Goal: Information Seeking & Learning: Learn about a topic

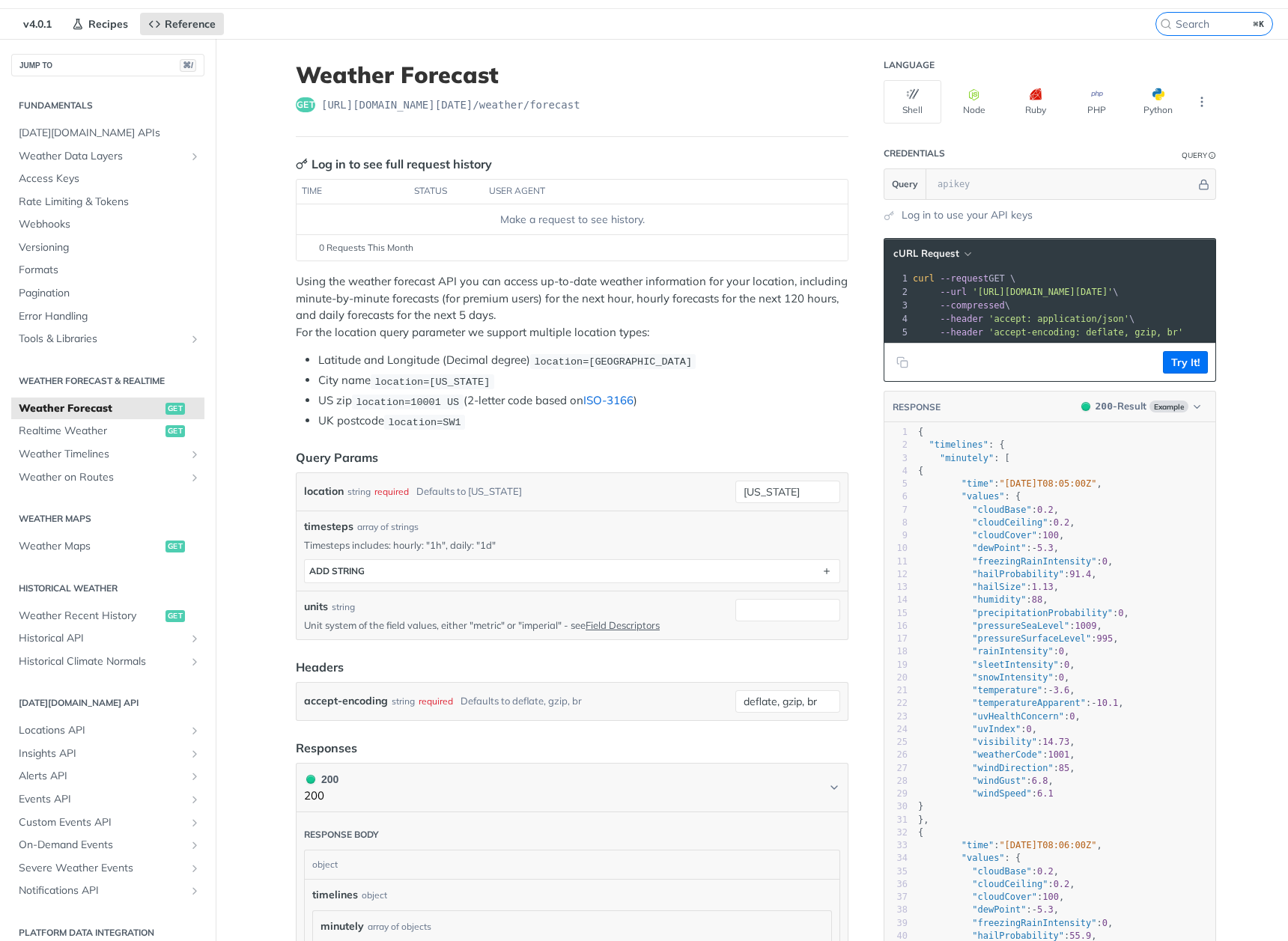
scroll to position [79, 0]
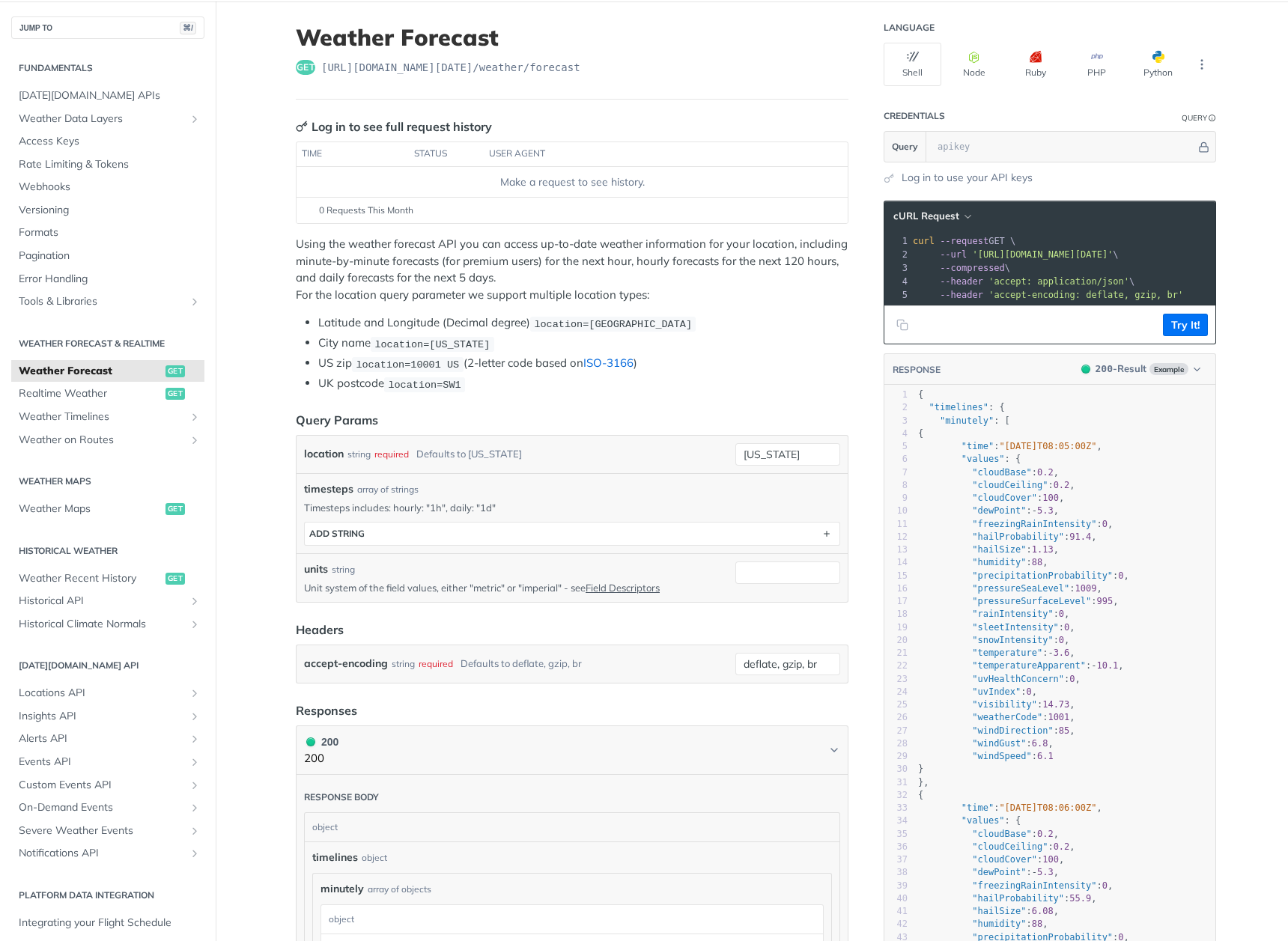
click at [622, 361] on link "ISO-3166" at bounding box center [608, 362] width 50 height 14
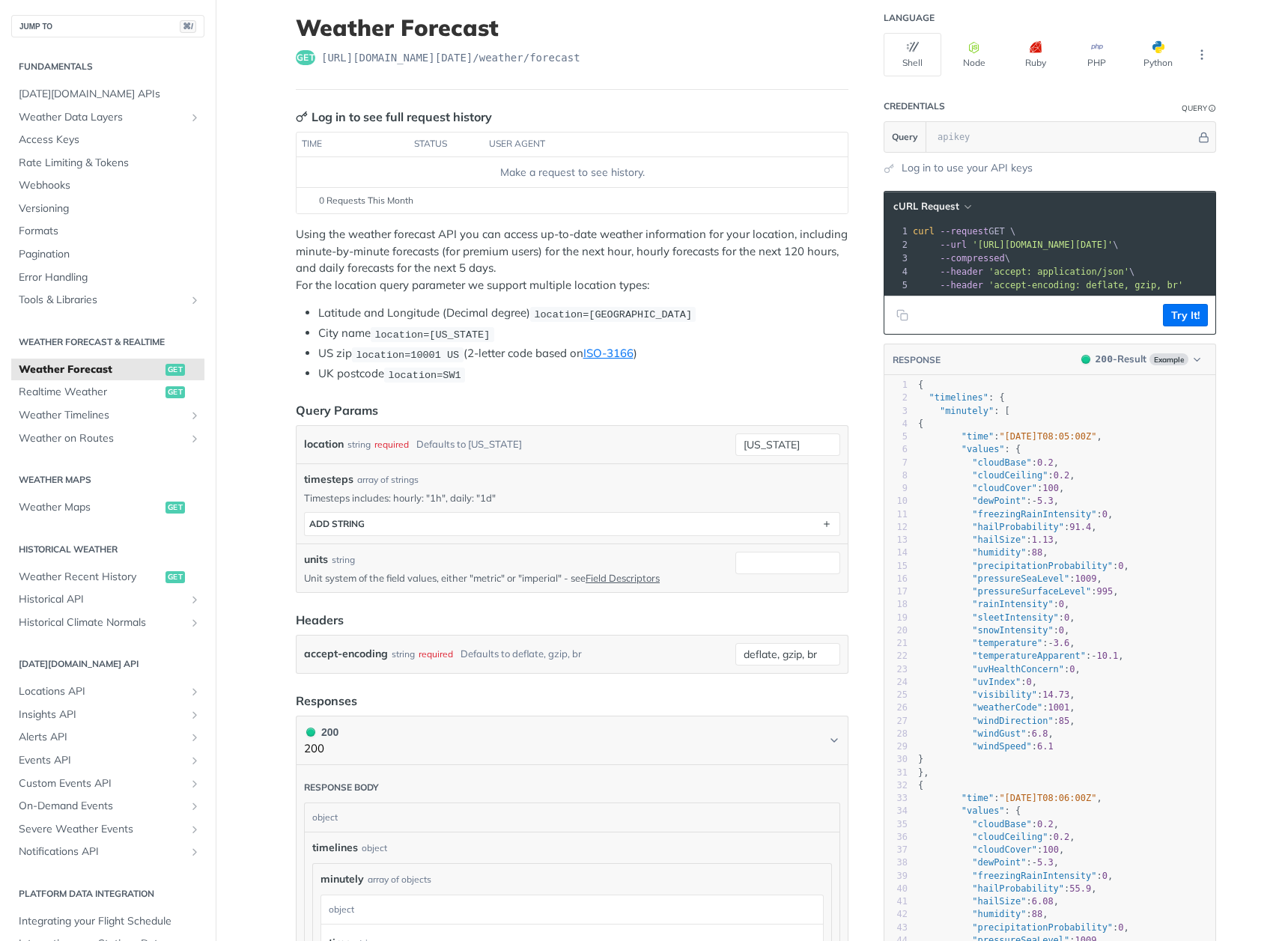
click at [656, 405] on header "Query Params" at bounding box center [571, 410] width 553 height 18
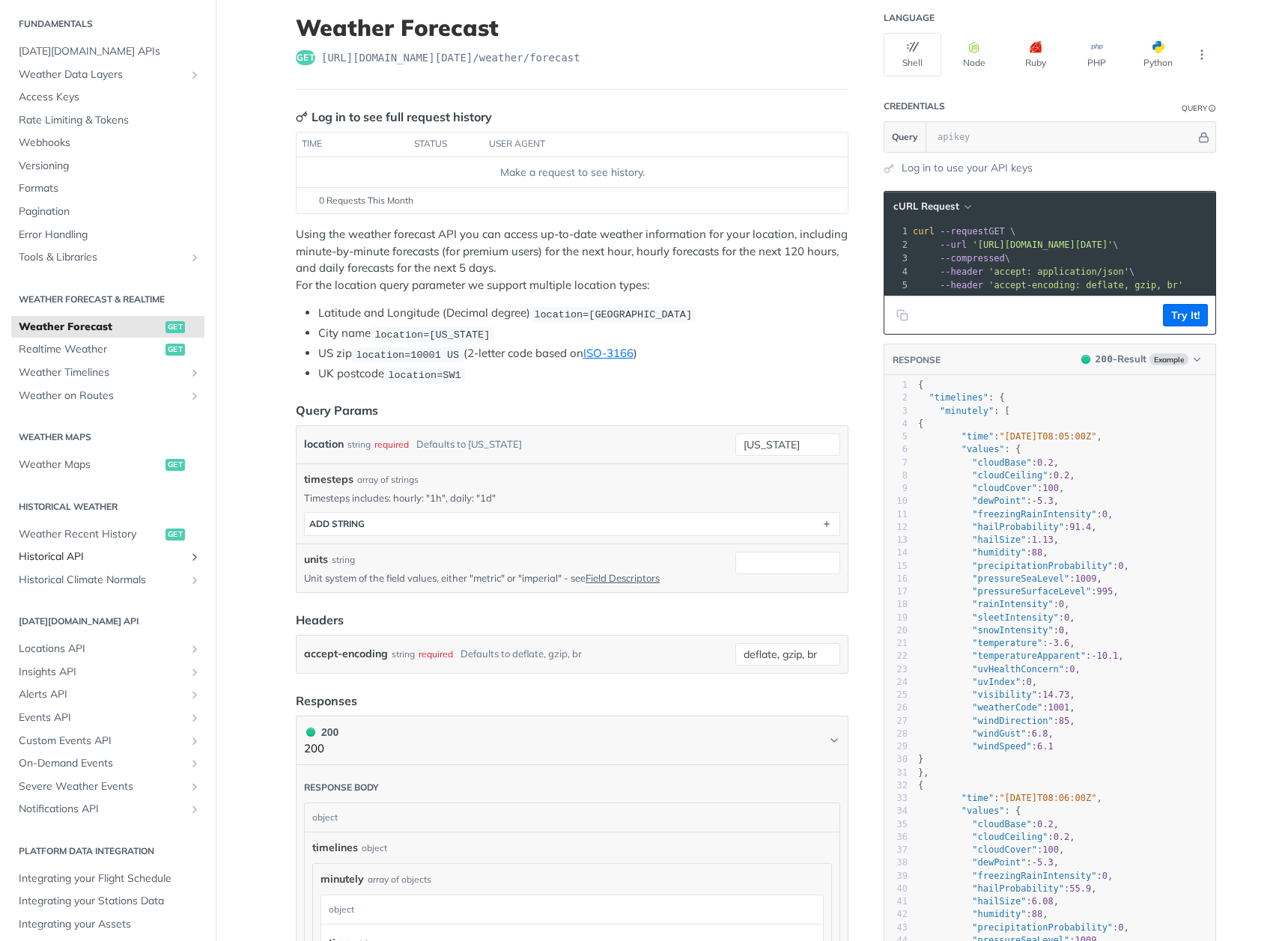
scroll to position [54, 0]
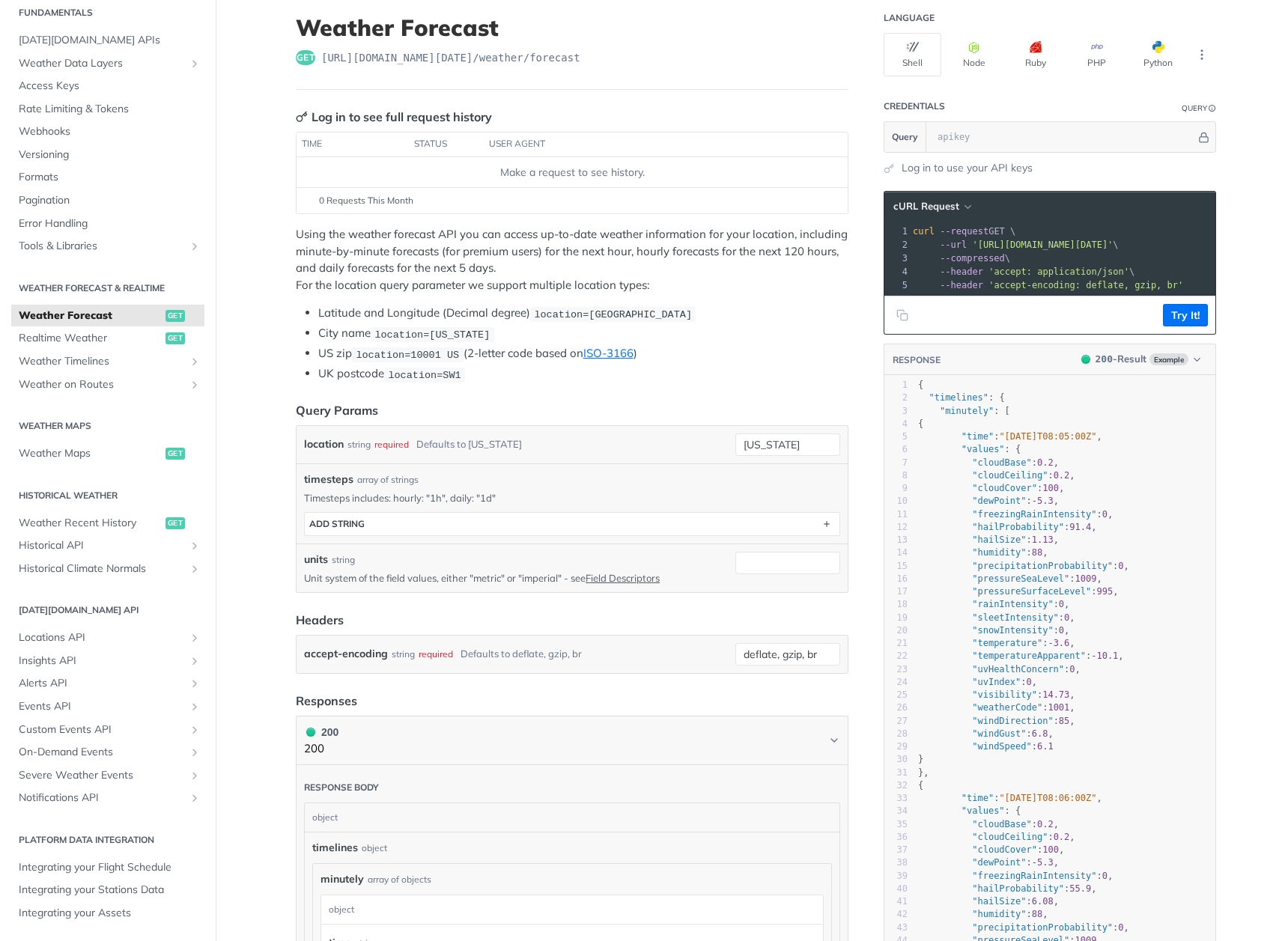
click at [960, 120] on header "Credentials Query" at bounding box center [1049, 106] width 332 height 30
click at [965, 138] on input "text" at bounding box center [1062, 137] width 266 height 30
paste input "windDirectionMeters"
type input "windDirectionMeters"
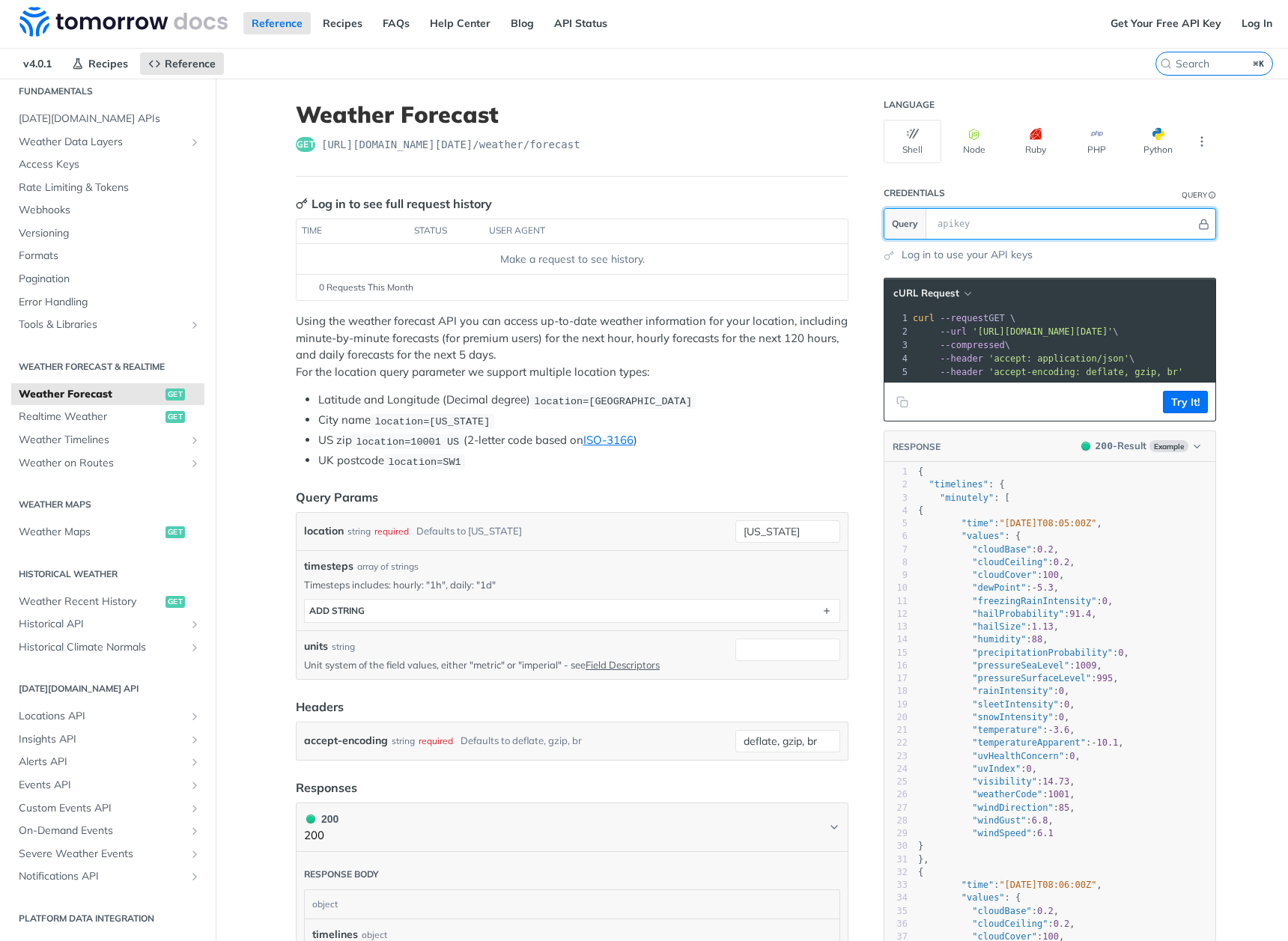
scroll to position [0, 0]
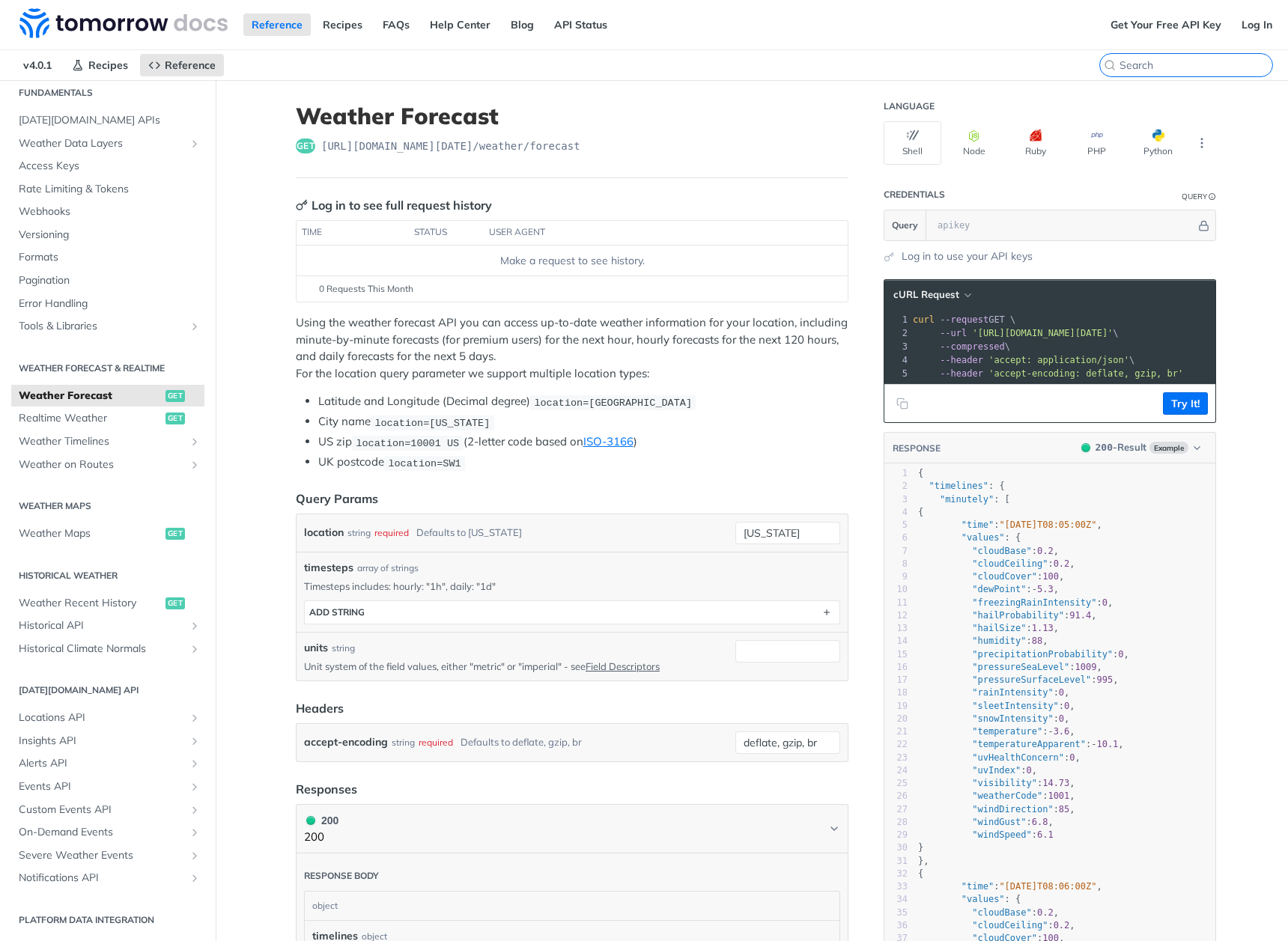
click at [1177, 64] on input "search" at bounding box center [1195, 65] width 152 height 14
paste input "windDirectionMeters"
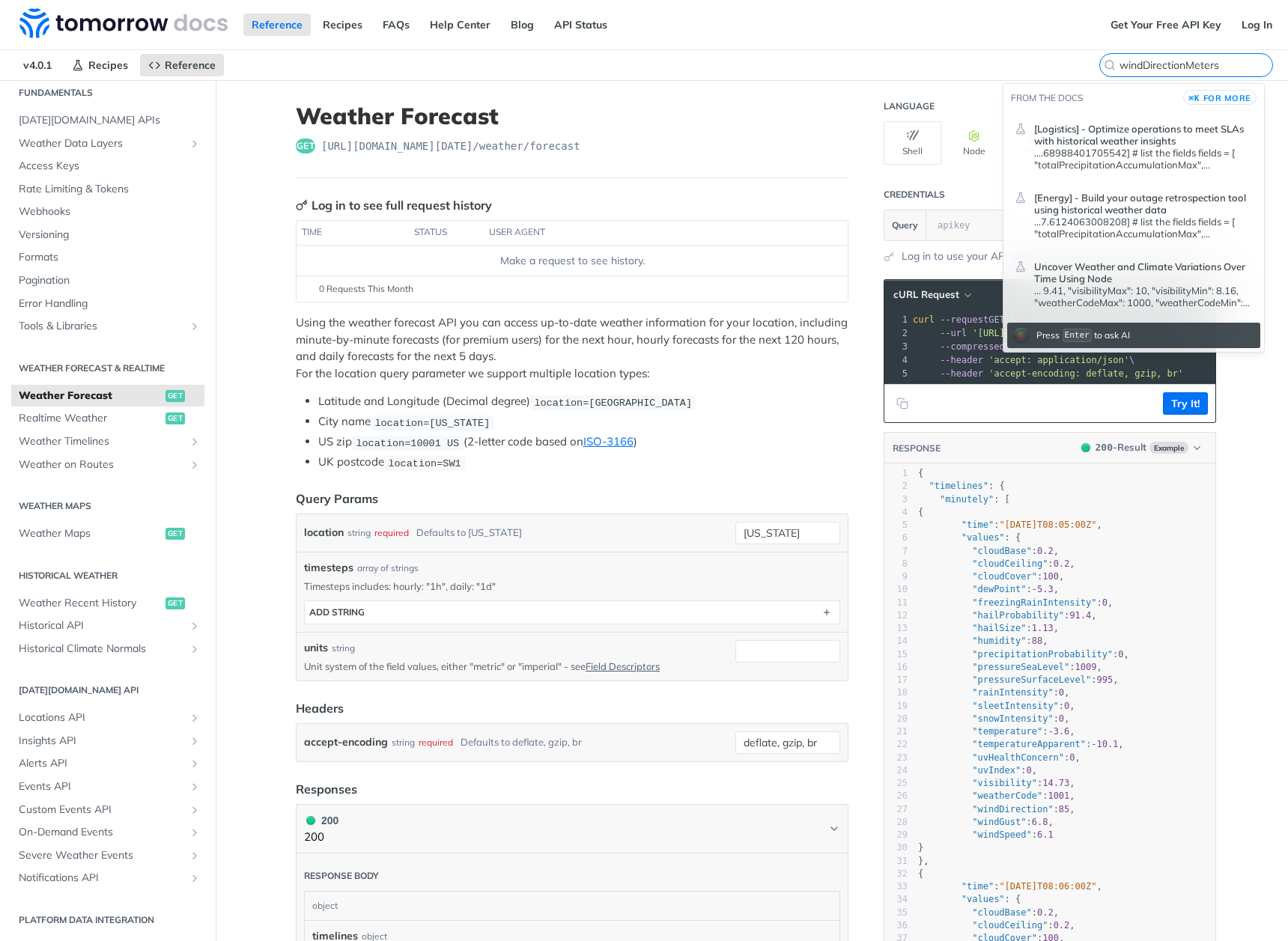
type input "windDirectionMeters"
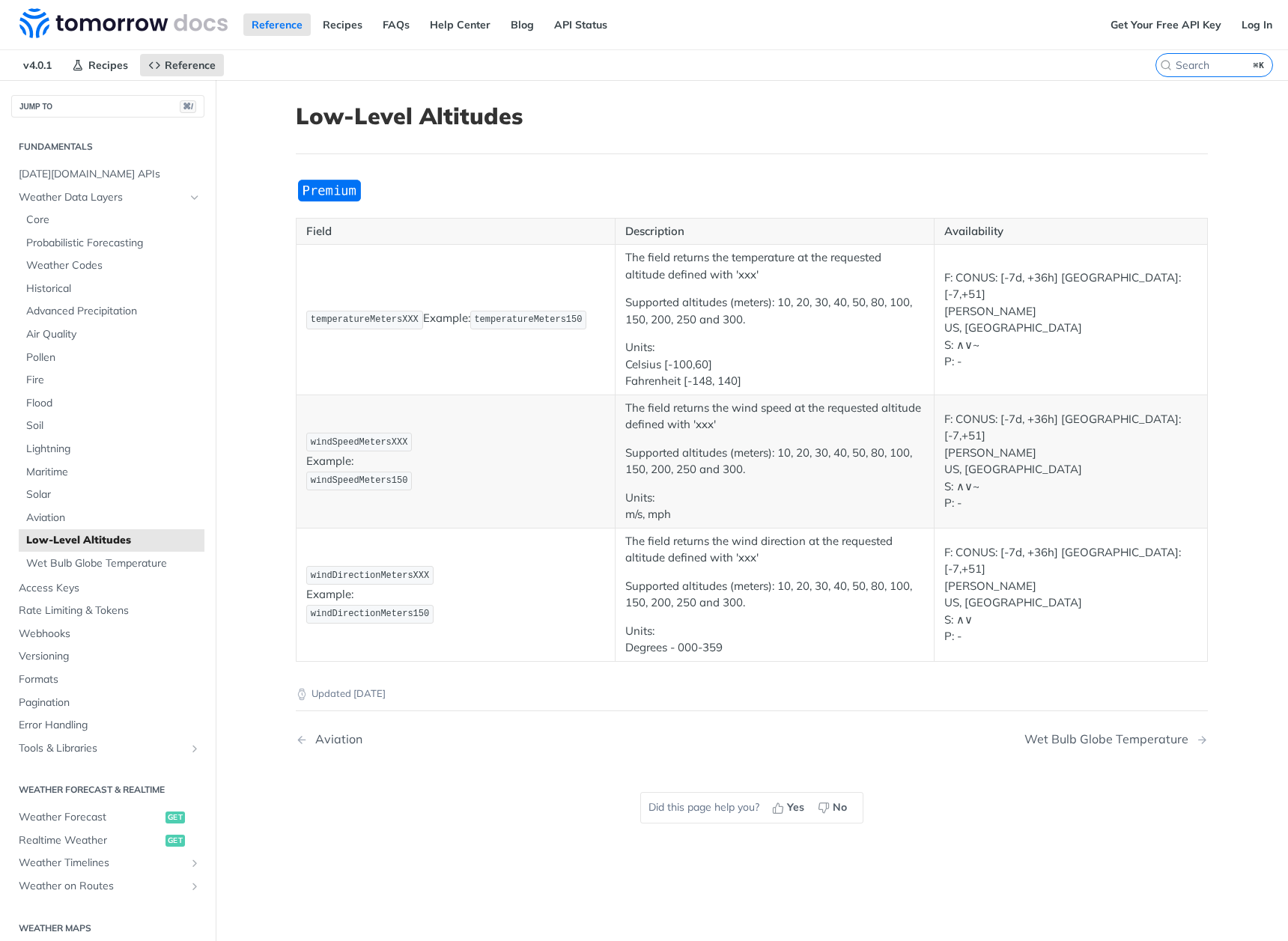
click at [327, 191] on img "Expand image" at bounding box center [329, 190] width 68 height 25
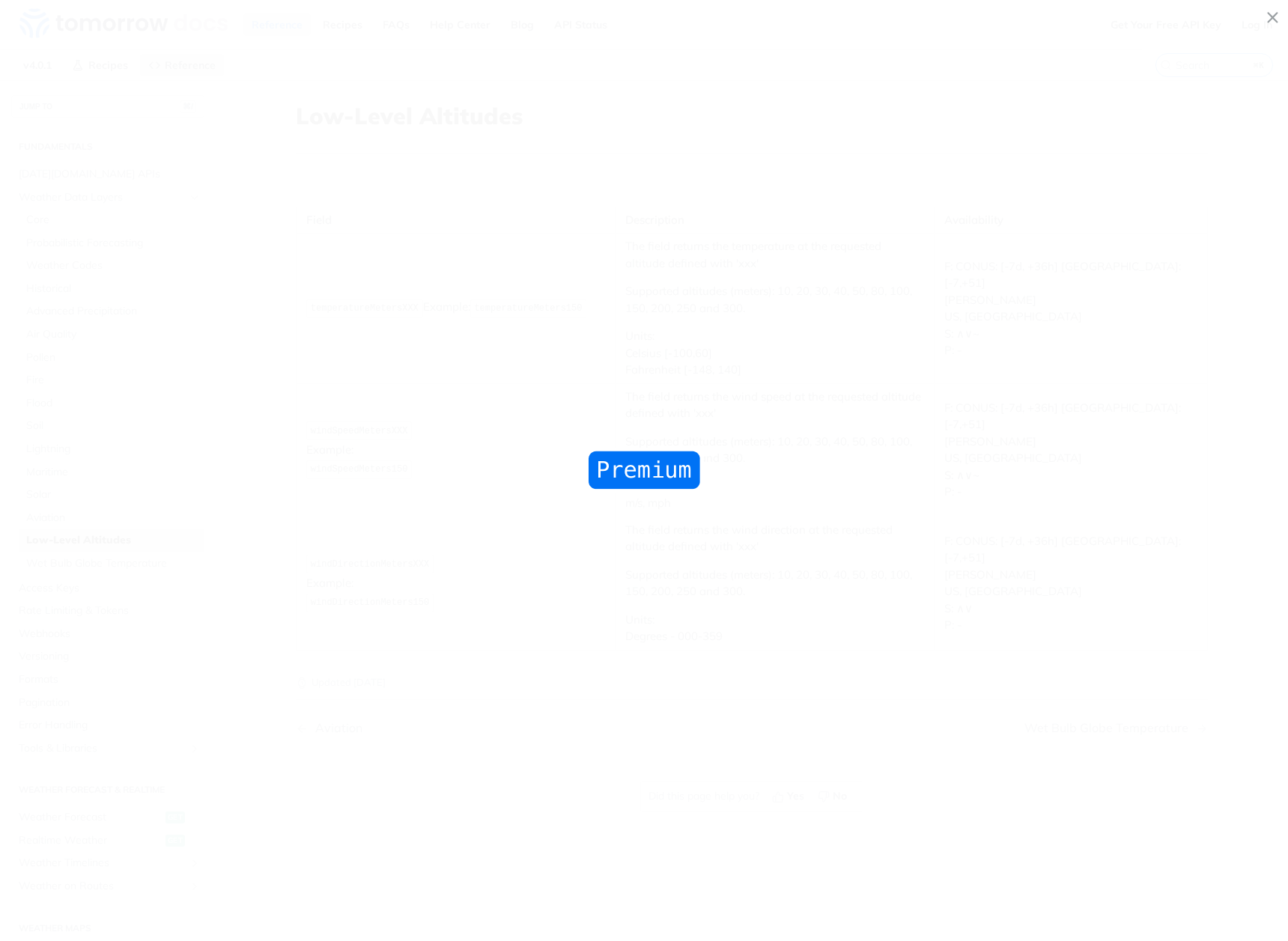
click at [499, 168] on span "Collapse image" at bounding box center [644, 470] width 1288 height 941
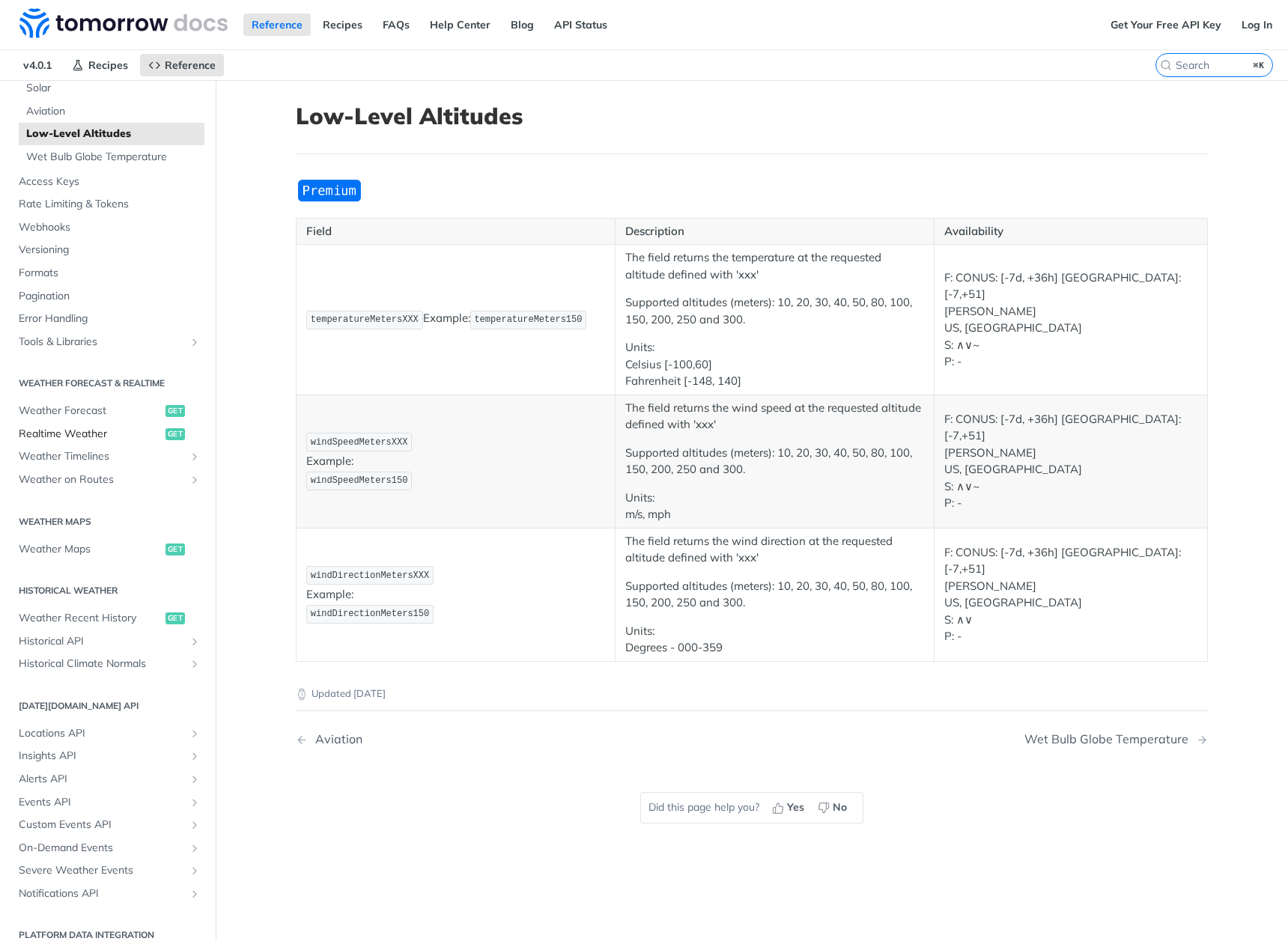
scroll to position [422, 0]
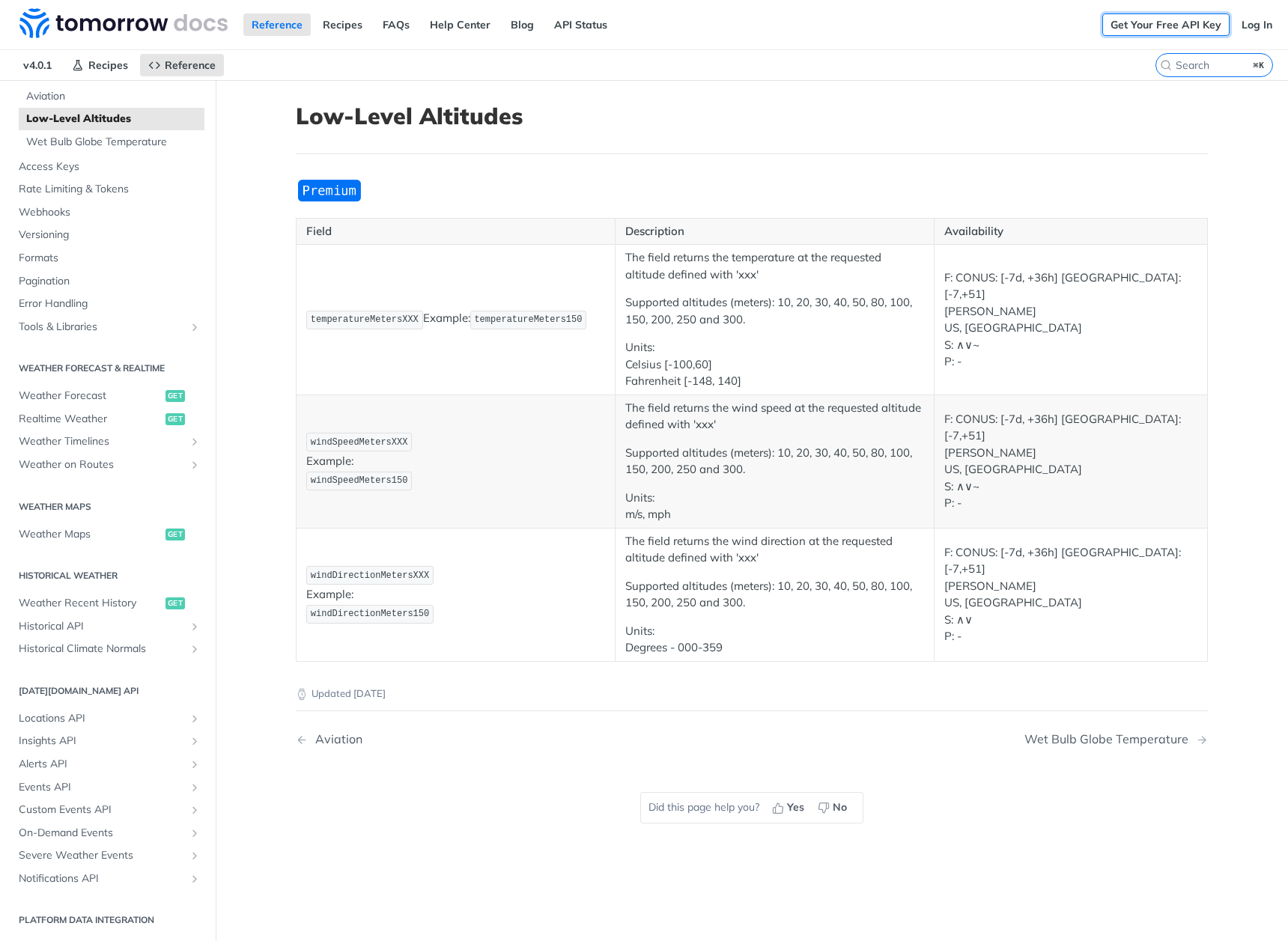
click at [1121, 29] on link "Get Your Free API Key" at bounding box center [1165, 25] width 127 height 22
click at [464, 22] on link "Help Center" at bounding box center [460, 25] width 77 height 22
